Goal: Navigation & Orientation: Understand site structure

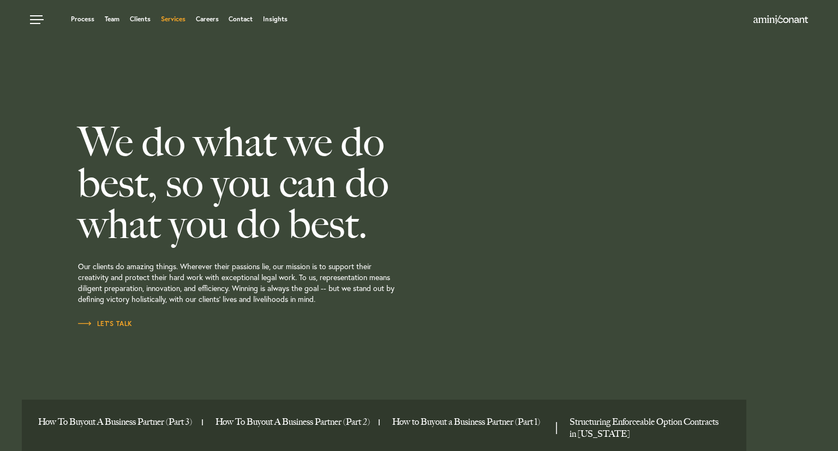
click at [178, 17] on link "Services" at bounding box center [173, 19] width 25 height 7
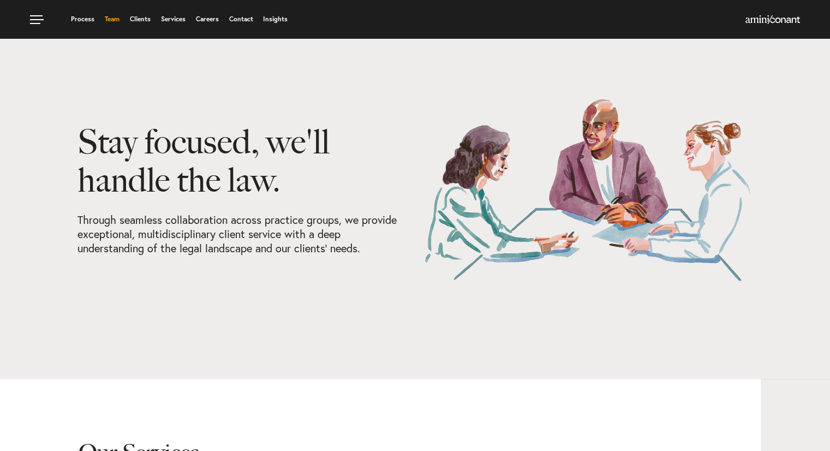
click at [106, 19] on link "Team" at bounding box center [112, 19] width 15 height 7
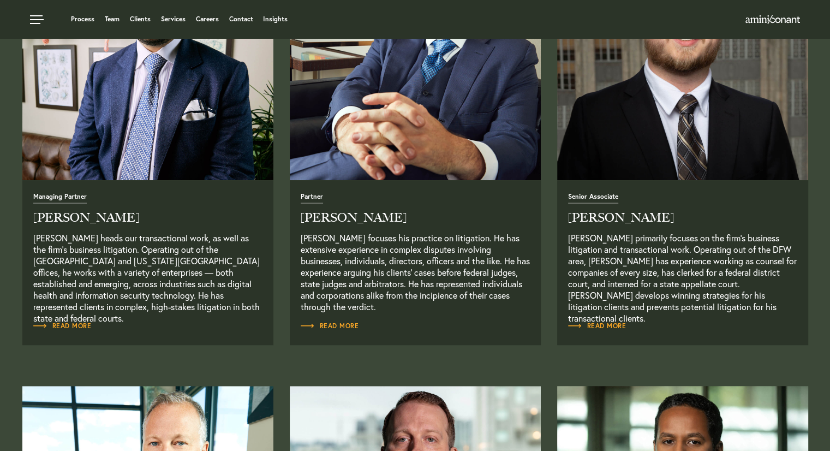
scroll to position [109, 0]
